Goal: Find specific page/section: Find specific page/section

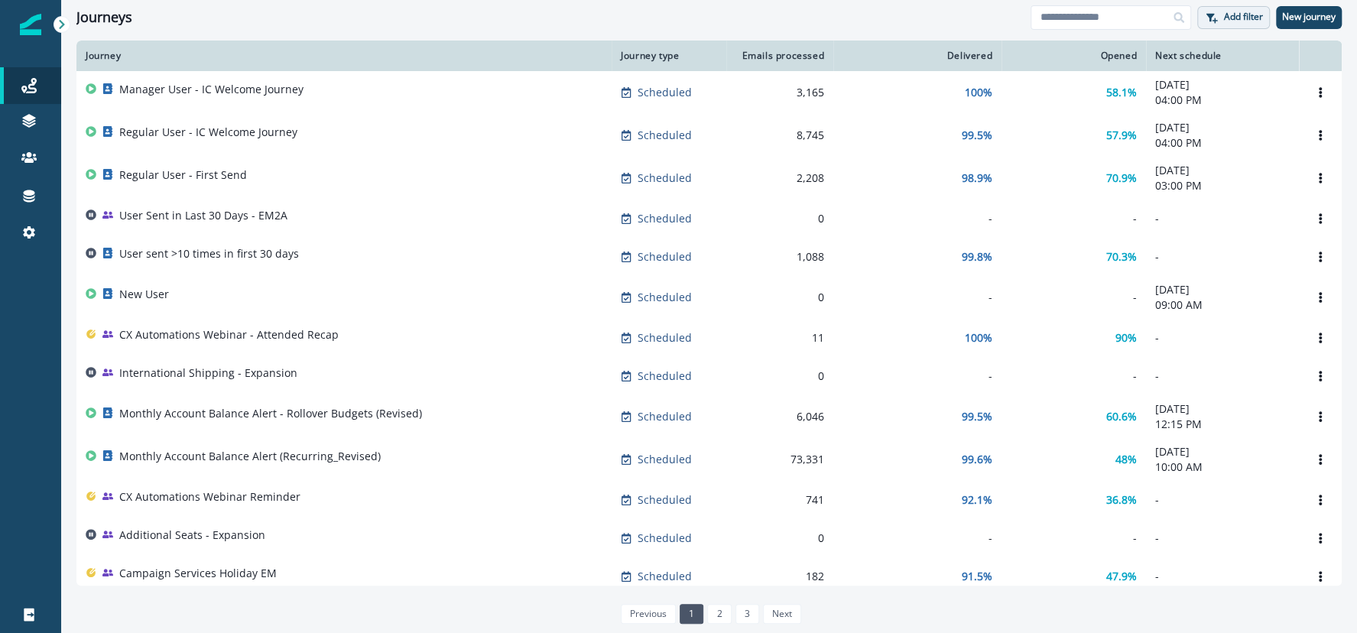
click at [1228, 11] on p "Add filter" at bounding box center [1243, 16] width 39 height 11
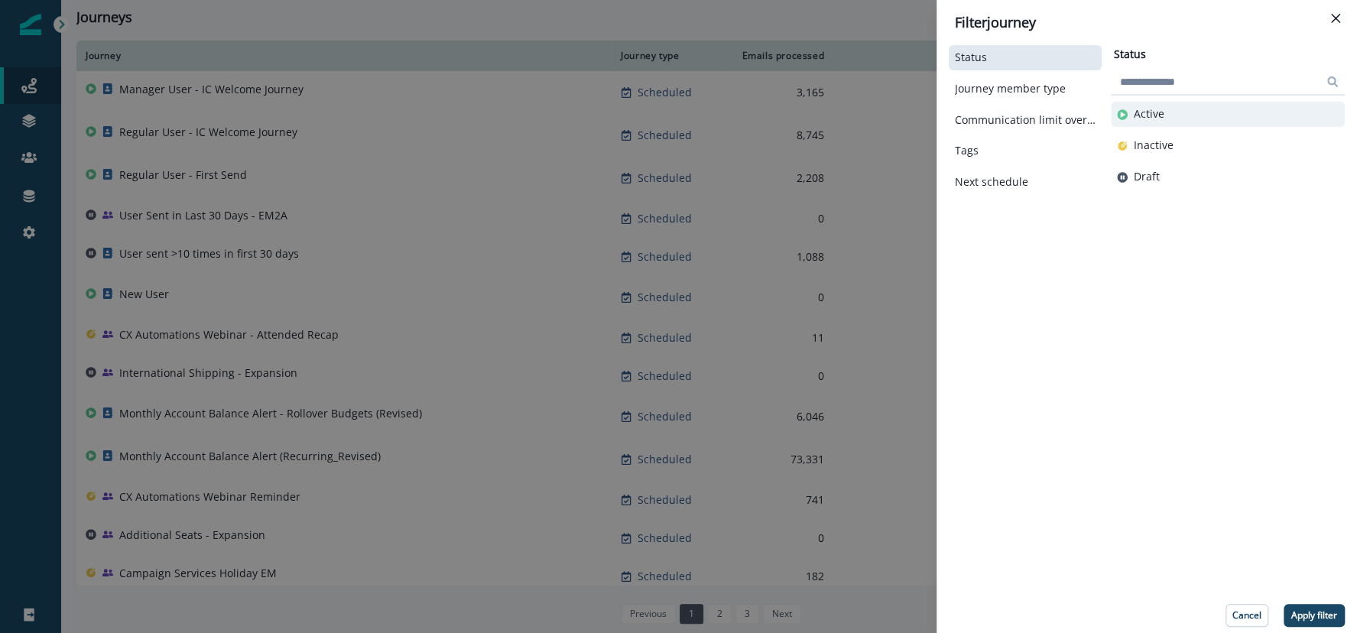
click at [1174, 109] on button "Active" at bounding box center [1228, 114] width 222 height 13
click at [1228, 611] on p "Apply filter" at bounding box center [1314, 615] width 46 height 11
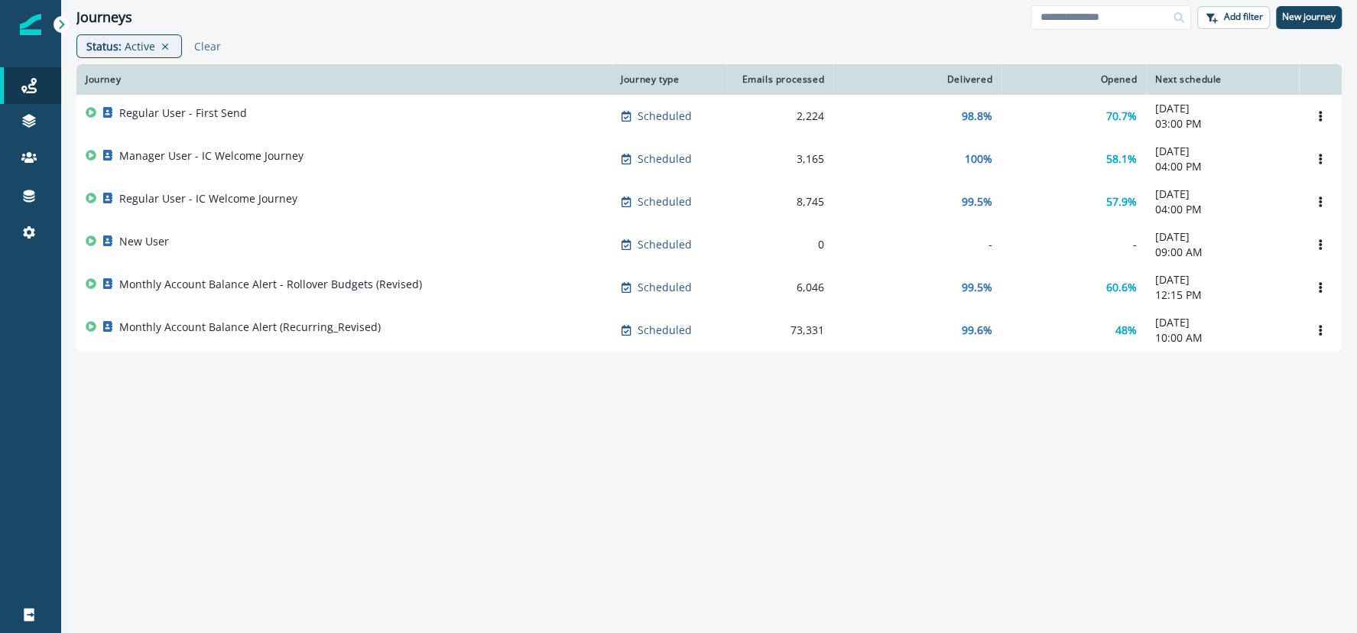
click at [356, 42] on div "Status : Active Clear" at bounding box center [709, 49] width 1296 height 30
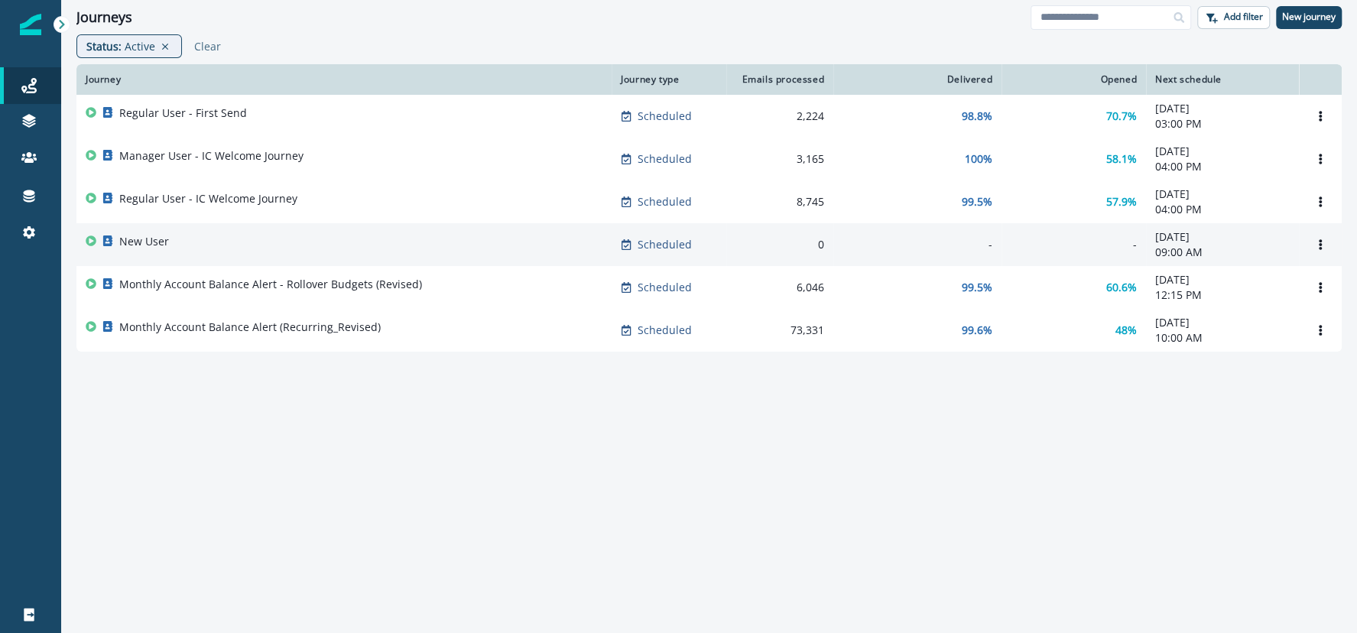
click at [157, 245] on p "New User" at bounding box center [144, 241] width 50 height 15
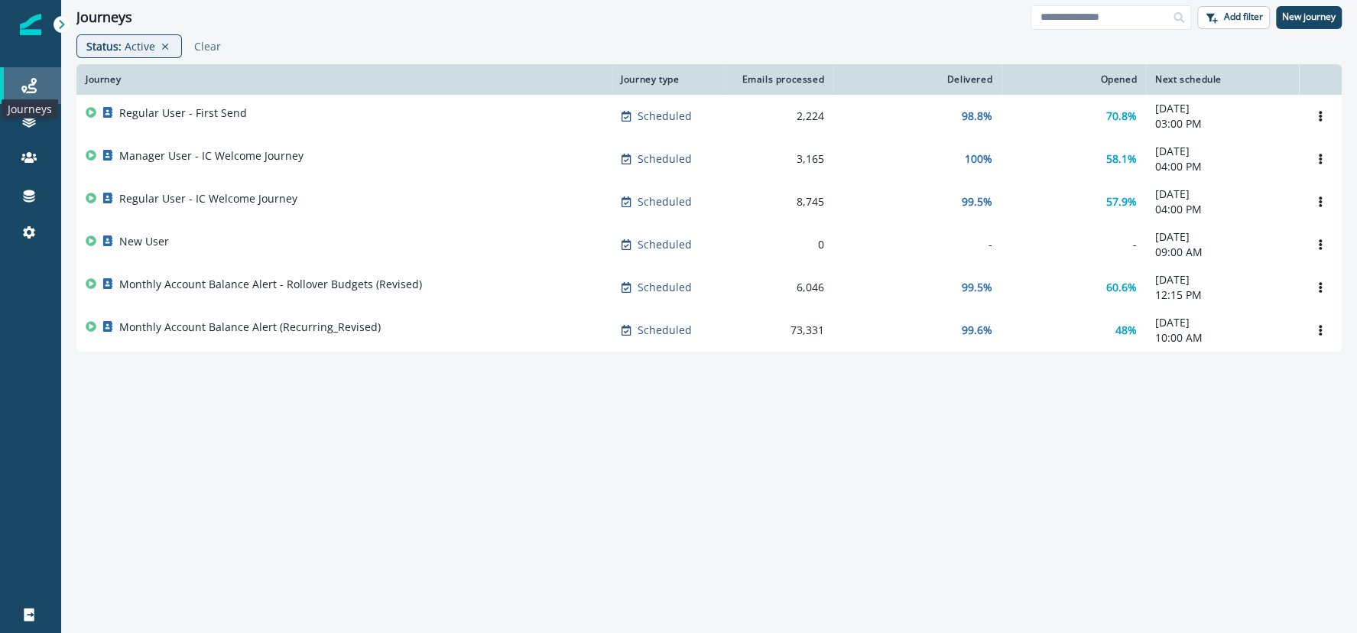
click at [26, 92] on icon at bounding box center [28, 85] width 15 height 15
click at [162, 45] on icon at bounding box center [164, 46] width 7 height 7
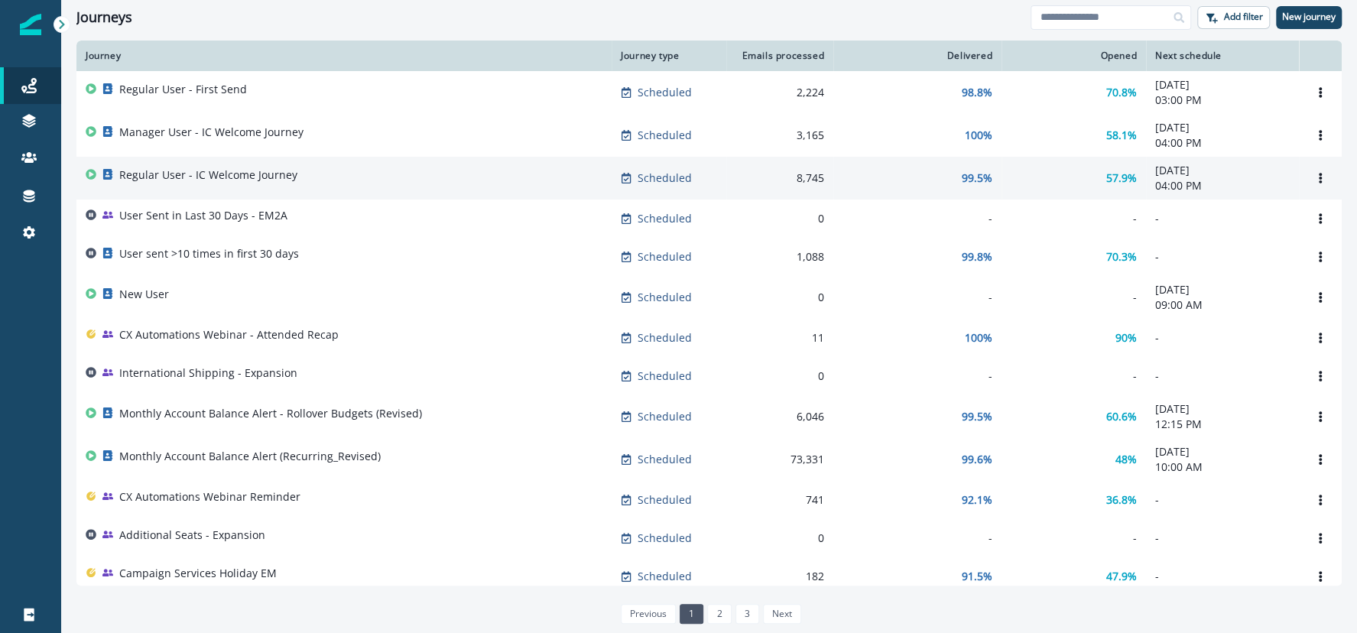
click at [320, 177] on div "Regular User - IC Welcome Journey" at bounding box center [344, 177] width 517 height 21
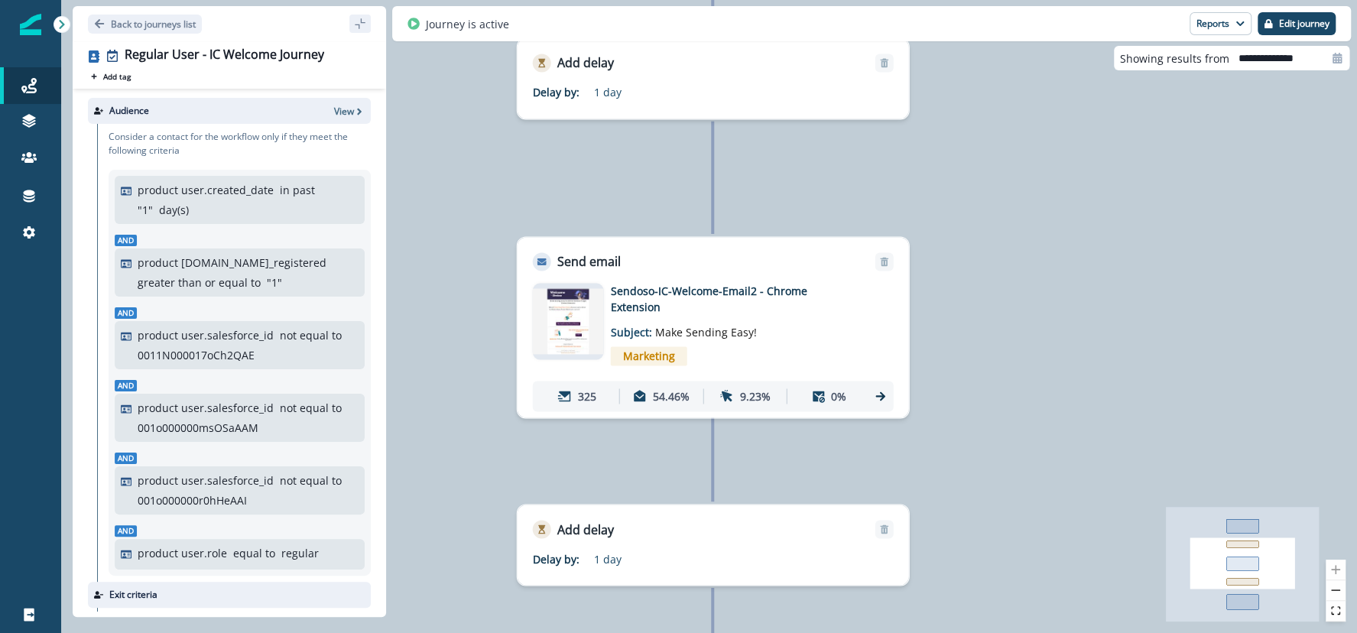
click at [526, 327] on div "Email asset changed, journey reports will be subject to change This asset has o…" at bounding box center [713, 344] width 391 height 147
click at [550, 331] on img at bounding box center [568, 321] width 71 height 65
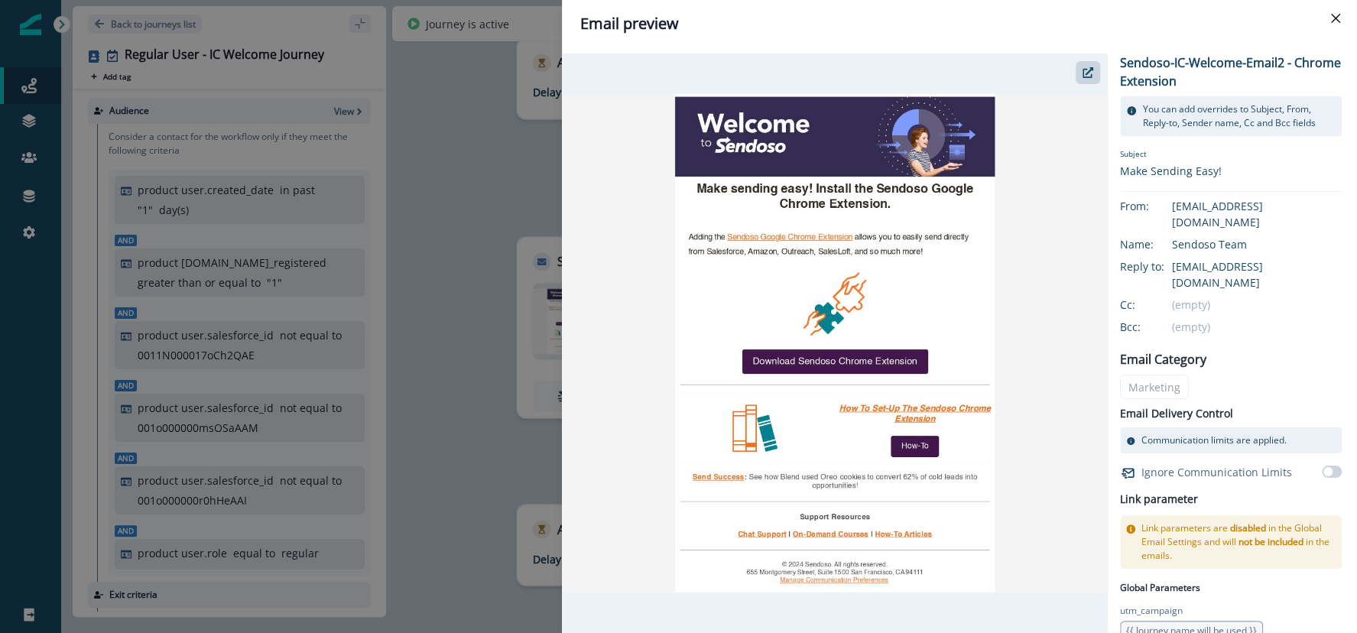
click at [459, 253] on div "Email preview Sendoso-IC-Welcome-Email2 - Chrome Extension You can add override…" at bounding box center [678, 316] width 1357 height 633
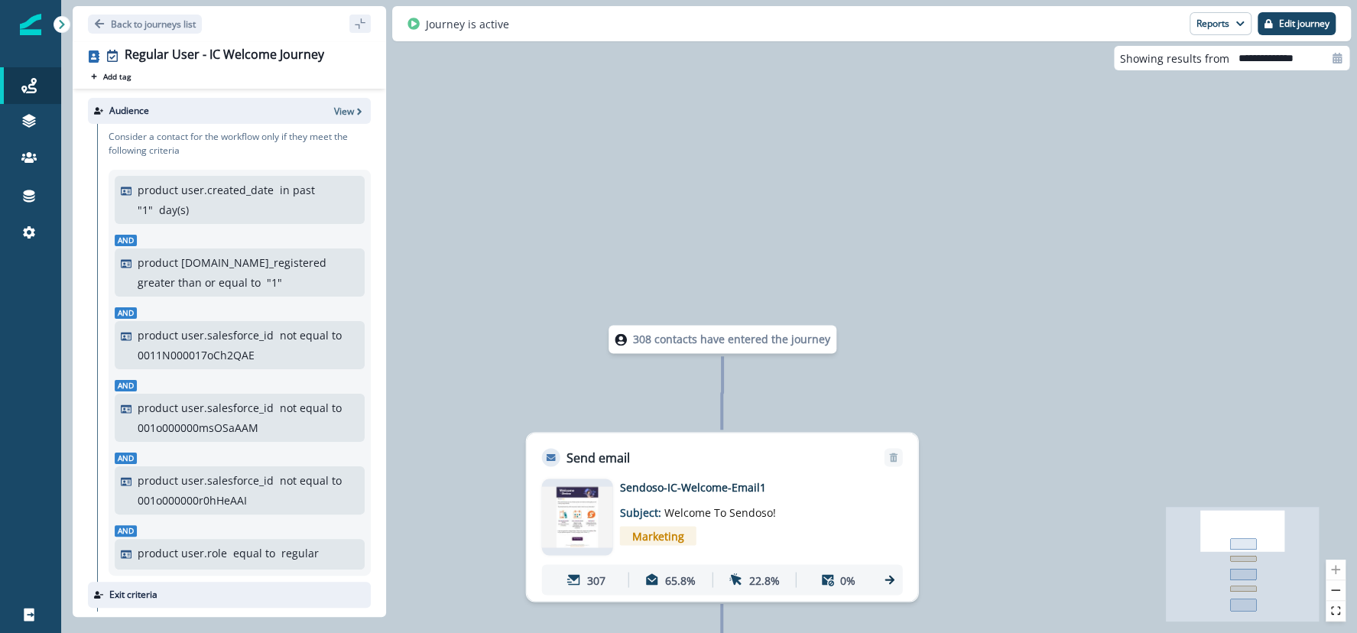
click at [568, 524] on img at bounding box center [577, 517] width 71 height 60
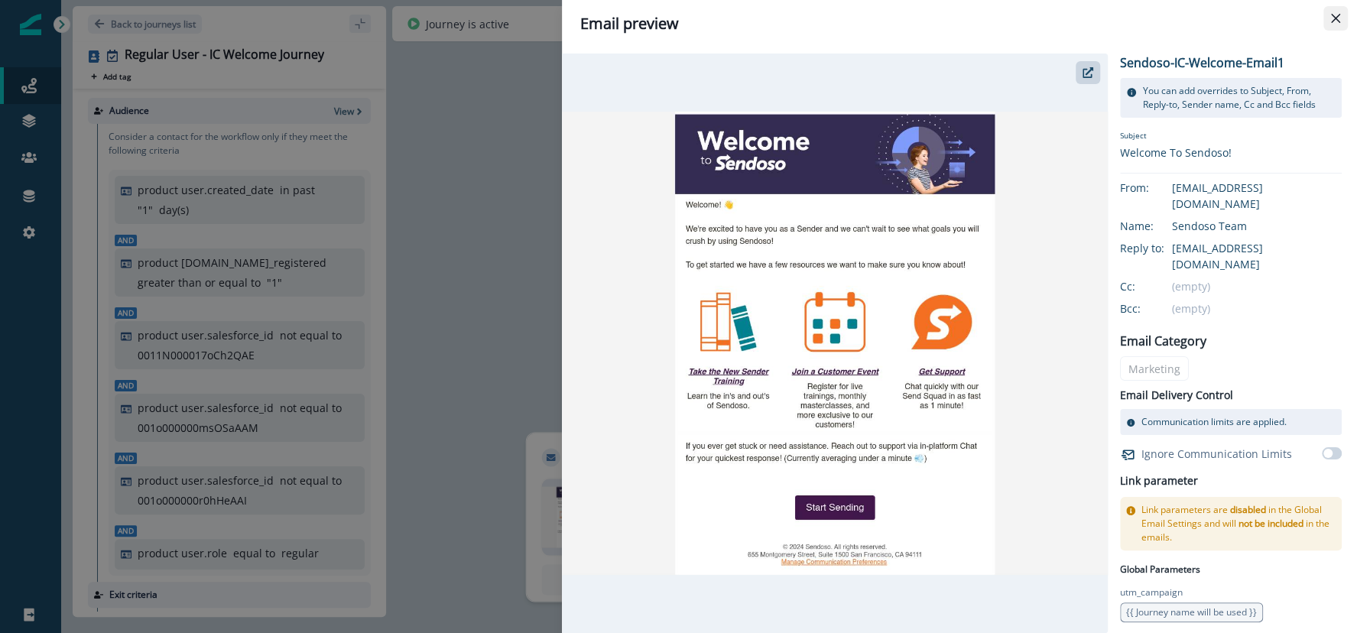
click at [1228, 21] on icon "Close" at bounding box center [1335, 18] width 9 height 9
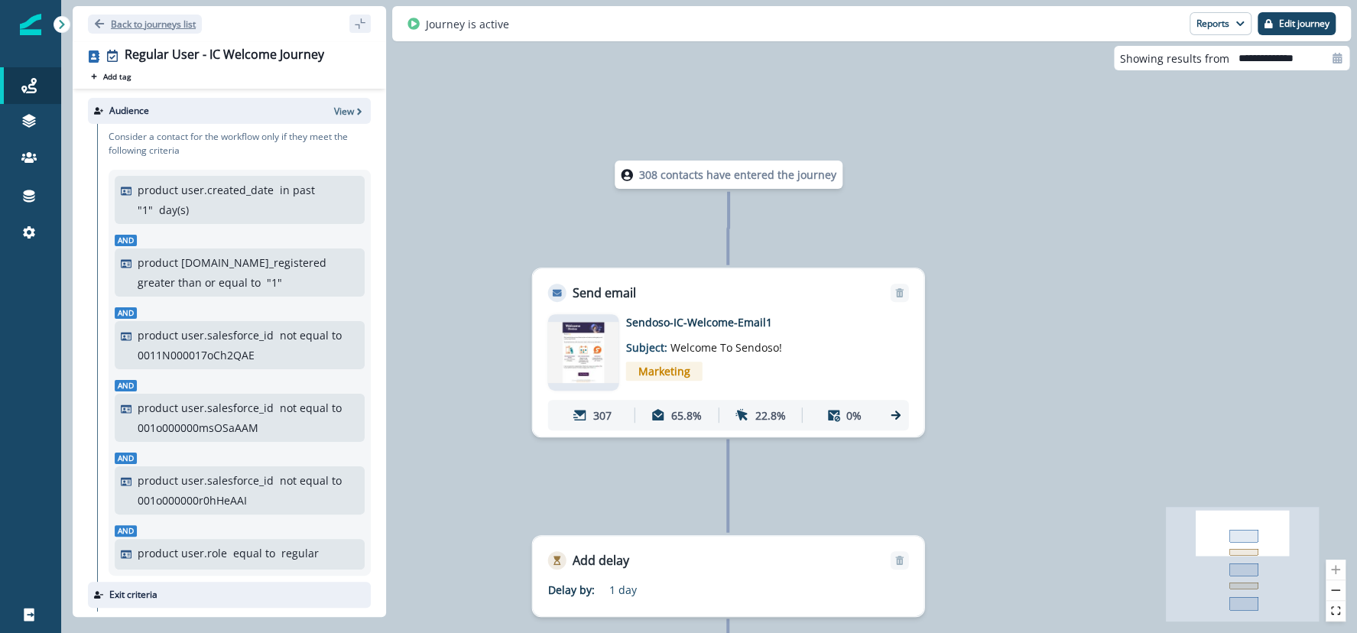
click at [104, 18] on icon "Go back" at bounding box center [99, 23] width 11 height 11
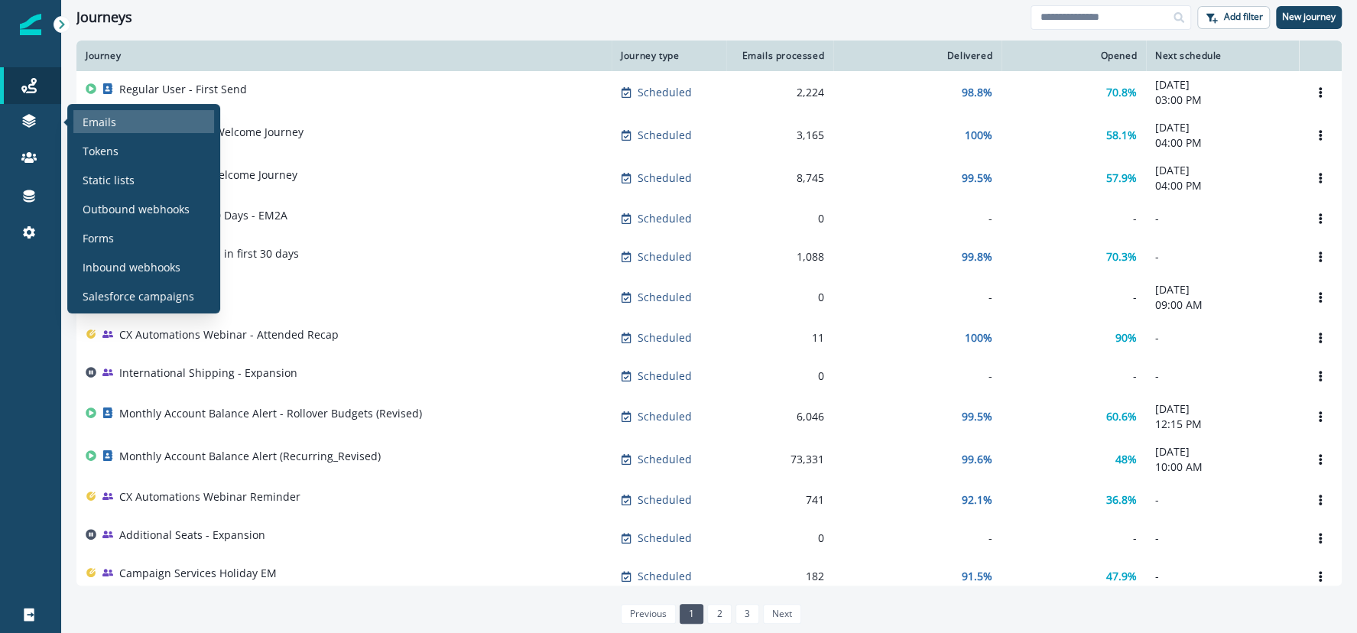
click at [73, 128] on div "Emails" at bounding box center [143, 121] width 141 height 23
